Goal: Information Seeking & Learning: Learn about a topic

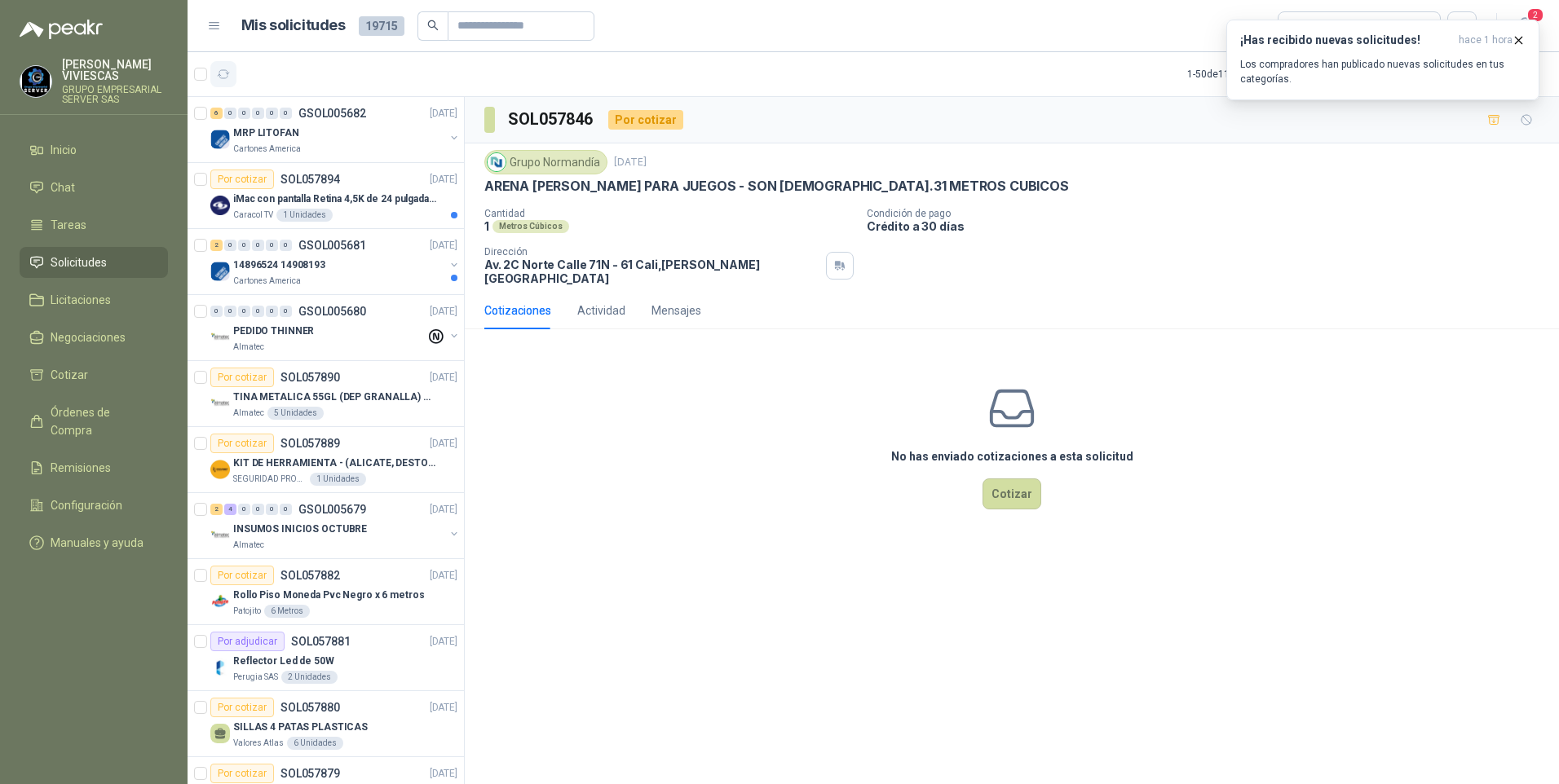
click at [225, 67] on icon "button" at bounding box center [224, 74] width 14 height 14
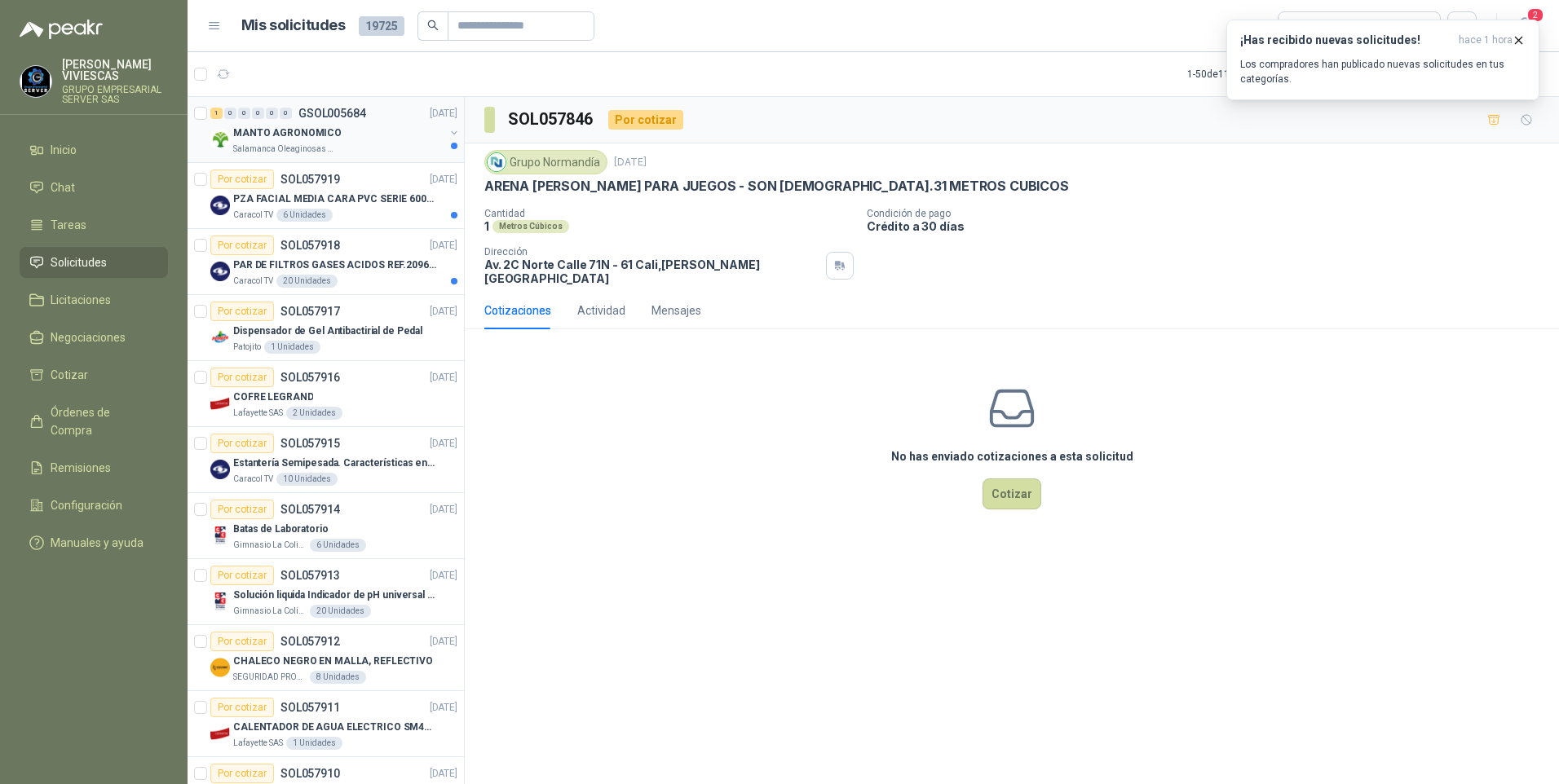
click at [285, 132] on p "MANTO AGRONOMICO" at bounding box center [287, 133] width 108 height 15
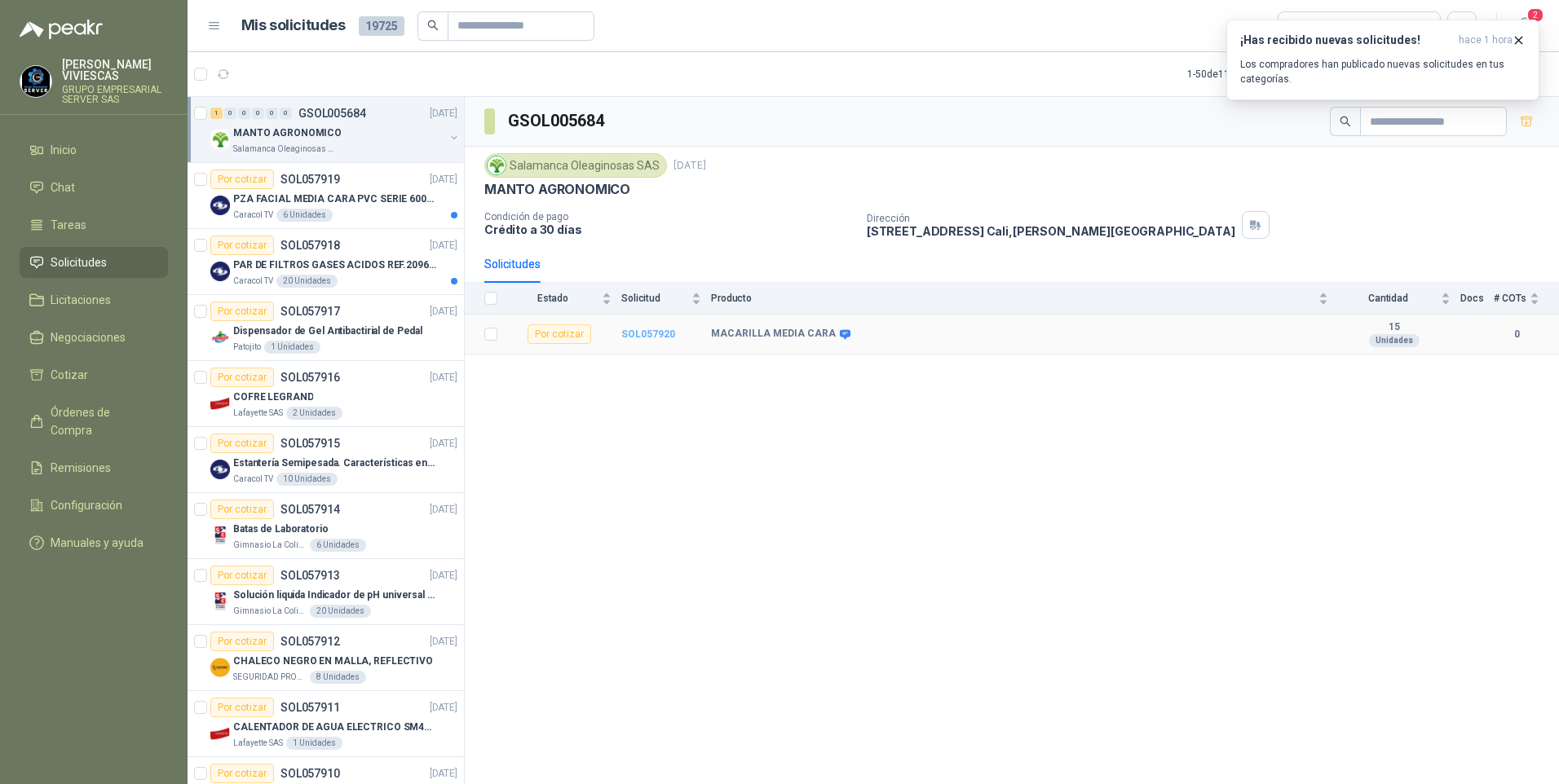
click at [652, 334] on b "SOL057920" at bounding box center [648, 334] width 54 height 11
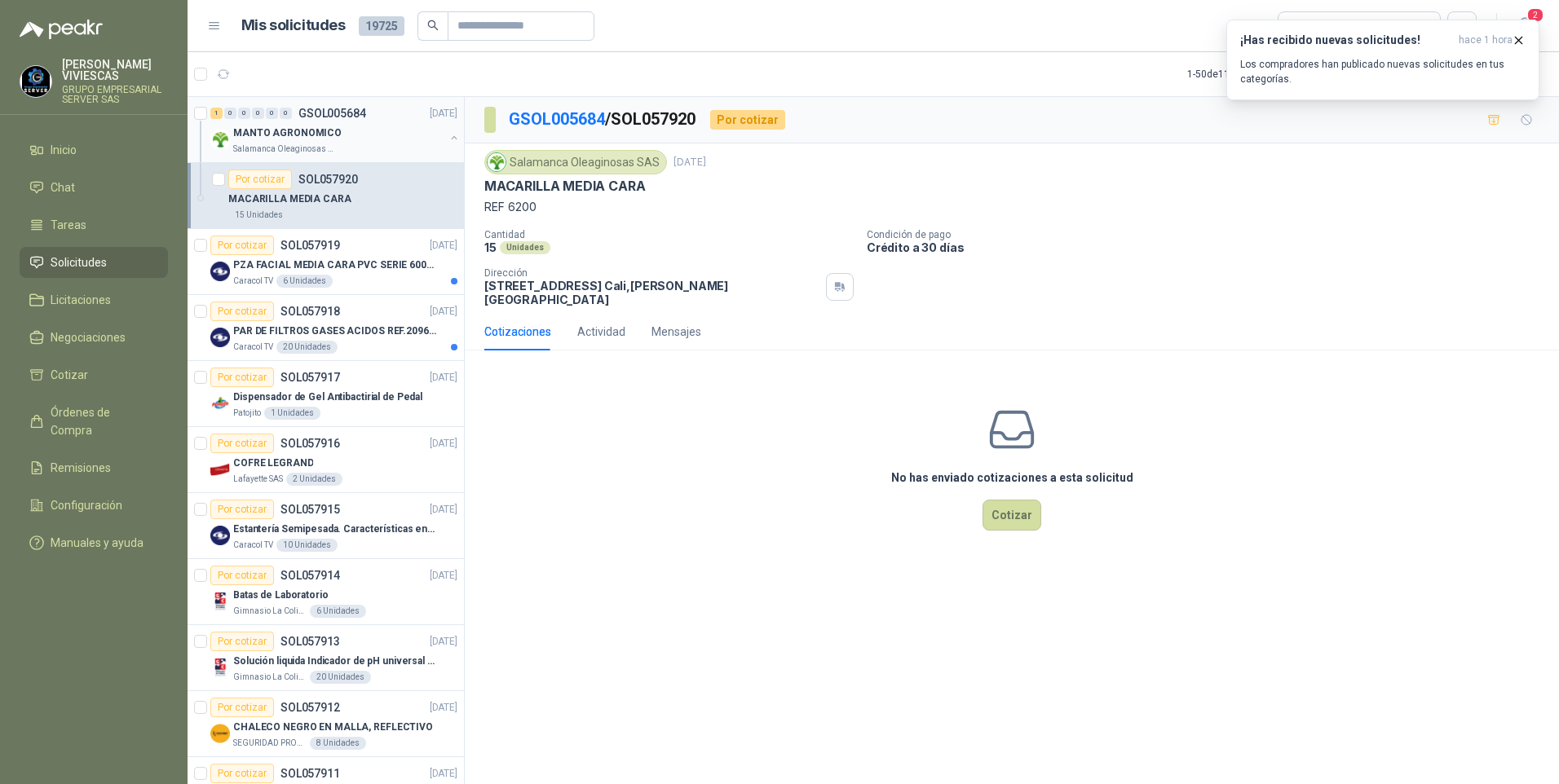
click at [294, 146] on p "Salamanca Oleaginosas SAS" at bounding box center [284, 148] width 102 height 13
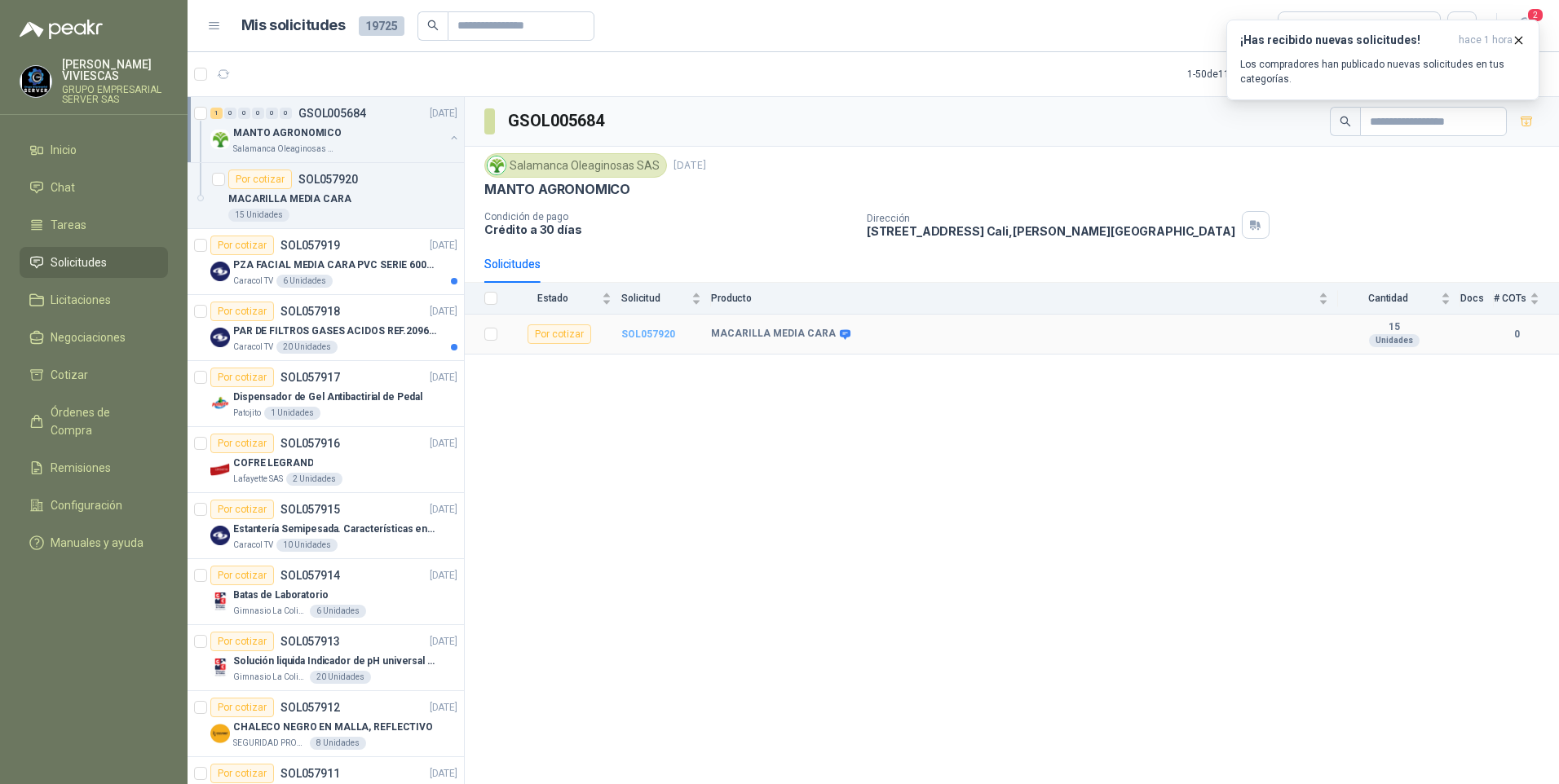
click at [646, 338] on b "SOL057920" at bounding box center [648, 334] width 54 height 11
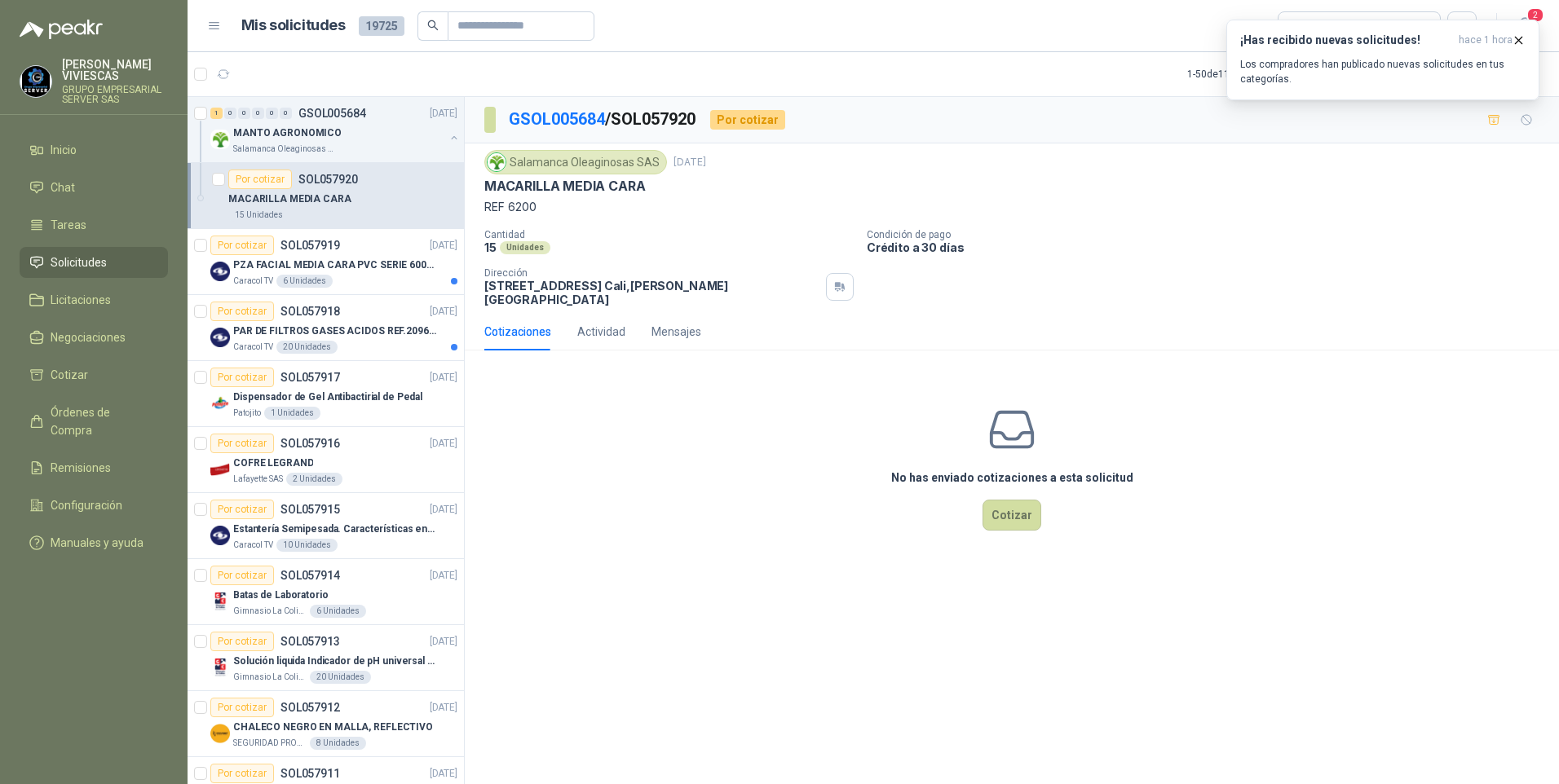
click at [677, 554] on div "No has enviado cotizaciones a esta solicitud Cotizar" at bounding box center [1012, 467] width 1095 height 208
click at [377, 270] on p "PZA FACIAL MEDIA CARA PVC SERIE 6000 3M" at bounding box center [334, 265] width 203 height 15
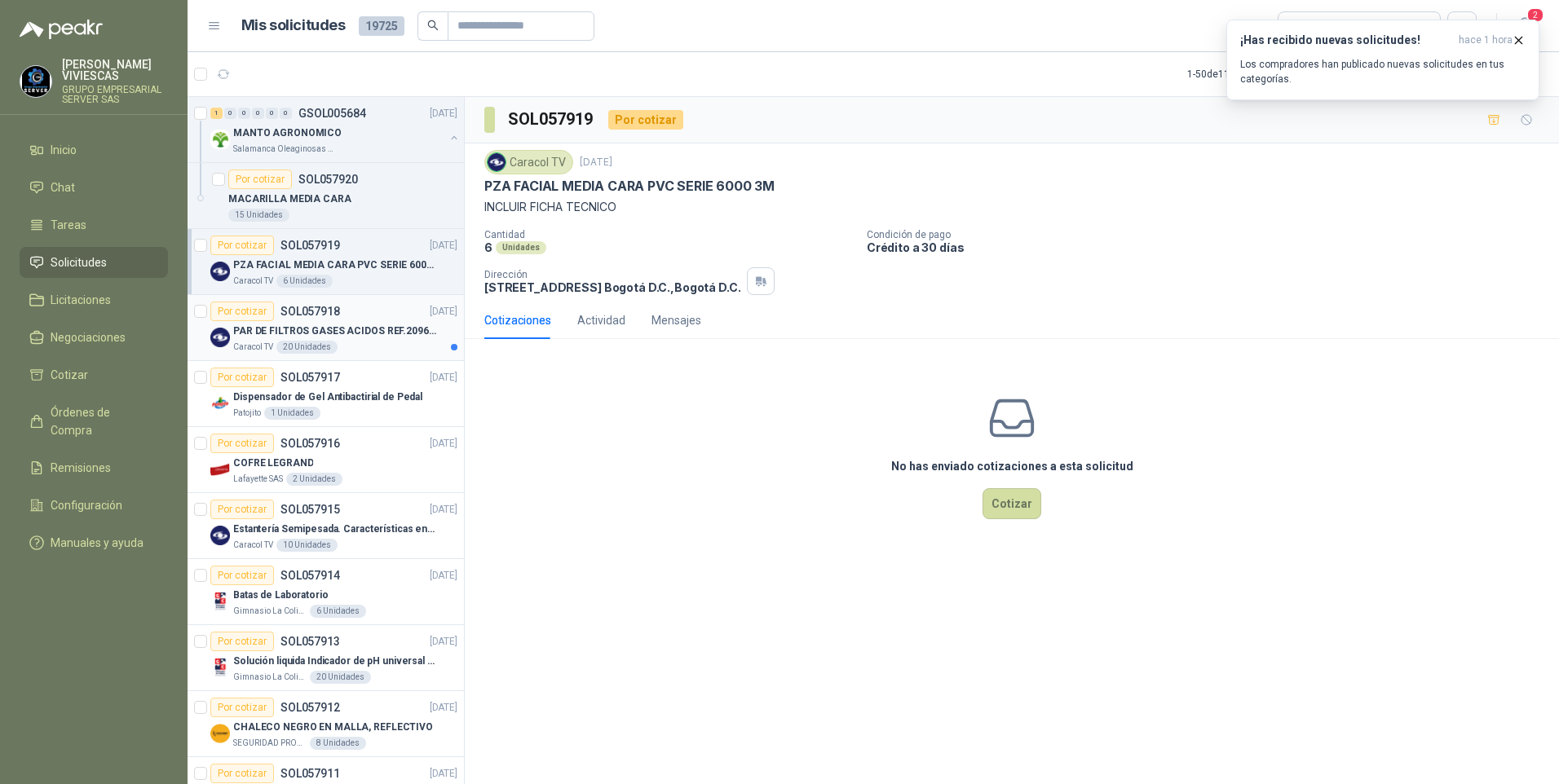
click at [360, 340] on div "PAR DE FILTROS GASES ACIDOS REF.2096 3M" at bounding box center [345, 331] width 224 height 20
click at [219, 78] on icon "button" at bounding box center [224, 74] width 14 height 14
click at [222, 76] on icon "button" at bounding box center [224, 74] width 14 height 14
click at [228, 73] on icon "button" at bounding box center [224, 74] width 12 height 9
